Goal: Task Accomplishment & Management: Manage account settings

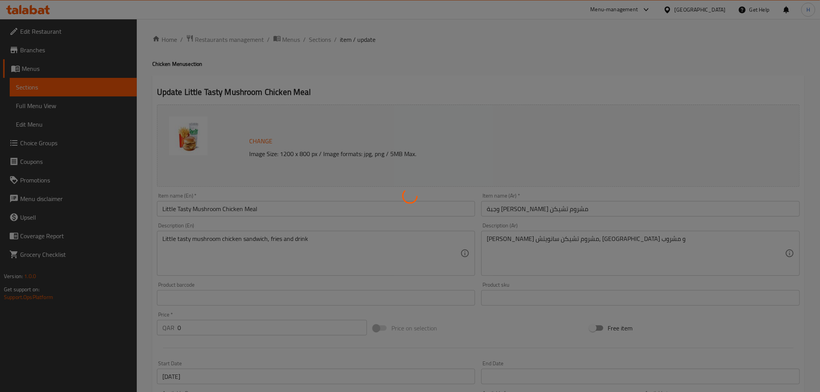
click at [215, 38] on div at bounding box center [410, 196] width 820 height 392
type input "إختيارك من الحجم:"
type input "1"
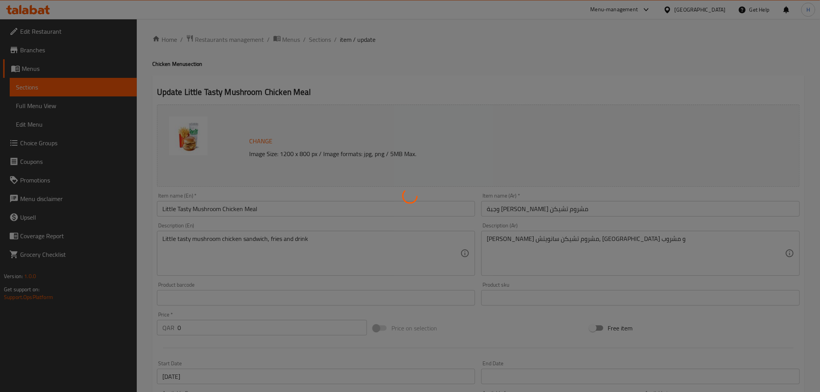
type input "إكستراس"
type input "0"
type input "2"
type input "إختر المشروب"
type input "1"
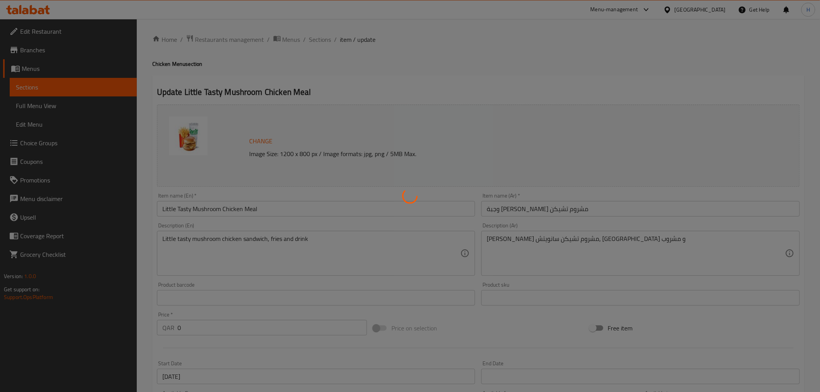
type input "1"
type input "اختيارك من:"
type input "1"
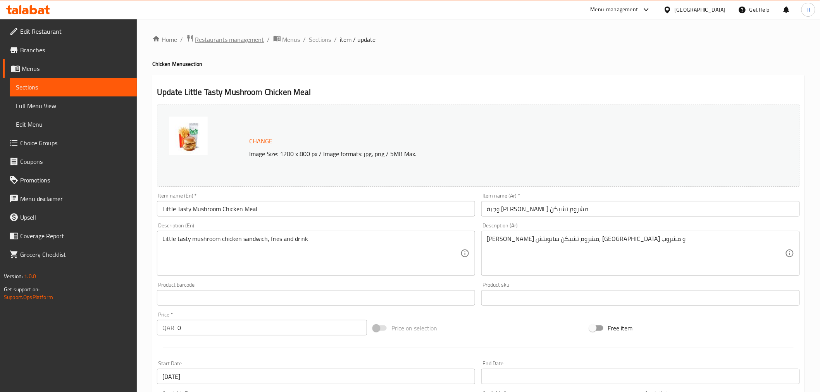
click at [219, 37] on span "Restaurants management" at bounding box center [229, 39] width 69 height 9
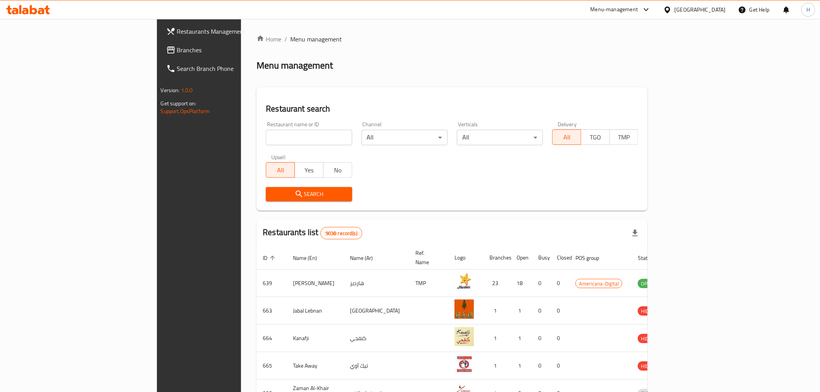
click at [262, 138] on div "Home / Menu management Menu management Restaurant search Restaurant name or ID …" at bounding box center [451, 302] width 391 height 536
click at [266, 138] on input "search" at bounding box center [309, 137] width 86 height 15
click button "Search" at bounding box center [309, 194] width 86 height 14
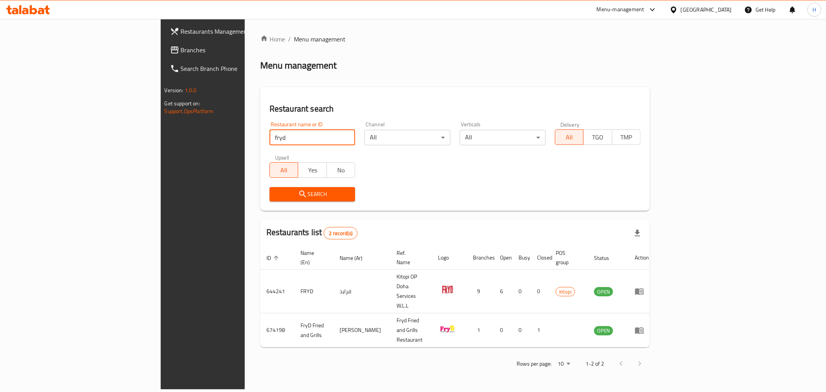
click at [270, 140] on input "fryd" at bounding box center [313, 137] width 86 height 15
type input "nice crea"
click button "Search" at bounding box center [313, 194] width 86 height 14
